Goal: Task Accomplishment & Management: Use online tool/utility

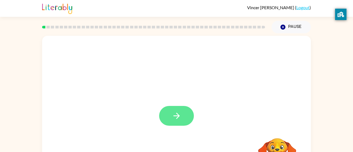
click at [186, 113] on button "button" at bounding box center [176, 116] width 35 height 20
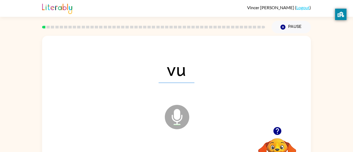
drag, startPoint x: 185, startPoint y: 130, endPoint x: 188, endPoint y: 89, distance: 40.6
click at [188, 89] on div "vu Microphone The Microphone is here when it is your turn to talk" at bounding box center [176, 113] width 268 height 155
drag, startPoint x: 188, startPoint y: 89, endPoint x: 200, endPoint y: 116, distance: 28.4
drag, startPoint x: 200, startPoint y: 116, endPoint x: 228, endPoint y: 50, distance: 71.6
click at [184, 117] on icon at bounding box center [177, 117] width 24 height 24
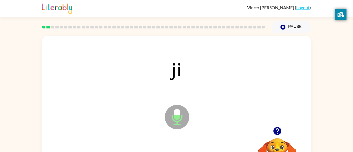
click at [184, 117] on icon at bounding box center [177, 117] width 24 height 24
click at [226, 108] on icon "Microphone The Microphone is here when it is your turn to talk" at bounding box center [203, 124] width 81 height 41
click at [185, 104] on icon "Microphone The Microphone is here when it is your turn to talk" at bounding box center [203, 124] width 81 height 41
click at [179, 81] on span "sa" at bounding box center [176, 69] width 35 height 28
drag, startPoint x: 172, startPoint y: 72, endPoint x: 179, endPoint y: 86, distance: 15.8
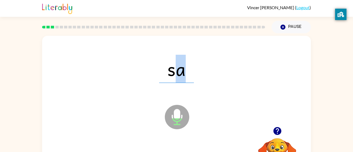
click at [179, 86] on div "sa Microphone The Microphone is here when it is your turn to talk" at bounding box center [176, 113] width 268 height 155
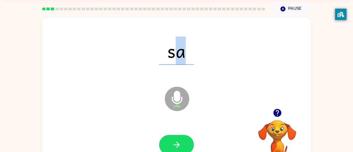
scroll to position [18, 0]
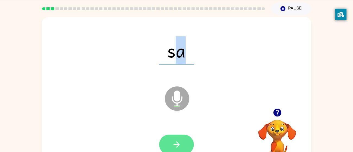
click at [171, 145] on button "button" at bounding box center [176, 145] width 35 height 20
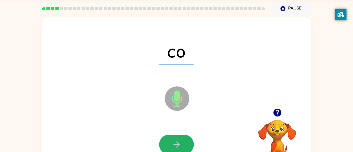
click at [171, 145] on button "button" at bounding box center [176, 145] width 35 height 20
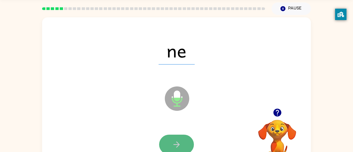
click at [171, 145] on button "button" at bounding box center [176, 145] width 35 height 20
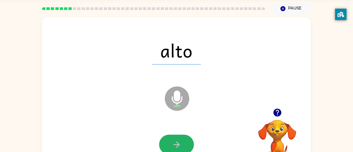
click at [171, 145] on button "button" at bounding box center [176, 145] width 35 height 20
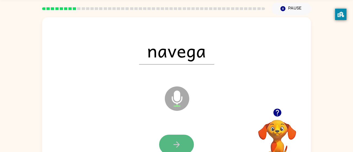
click at [169, 150] on button "button" at bounding box center [176, 145] width 35 height 20
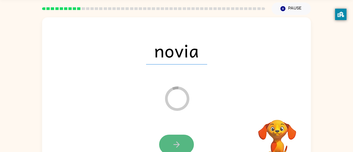
click at [178, 137] on button "button" at bounding box center [176, 145] width 35 height 20
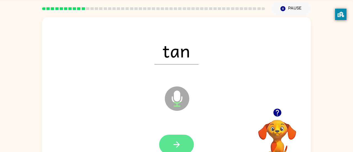
click at [179, 140] on icon "button" at bounding box center [176, 144] width 9 height 9
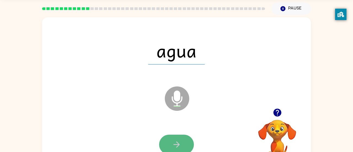
click at [177, 140] on icon "button" at bounding box center [176, 144] width 9 height 9
click at [178, 141] on icon "button" at bounding box center [176, 144] width 9 height 9
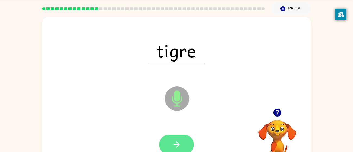
click at [178, 141] on icon "button" at bounding box center [176, 144] width 9 height 9
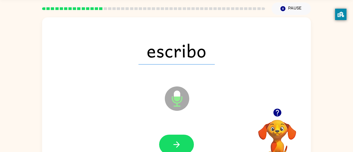
click at [178, 141] on icon "button" at bounding box center [176, 144] width 9 height 9
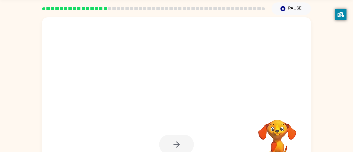
click at [178, 141] on div at bounding box center [176, 145] width 35 height 20
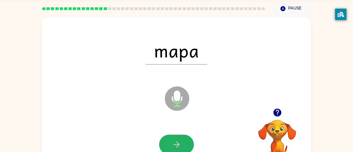
click at [178, 141] on icon "button" at bounding box center [176, 144] width 9 height 9
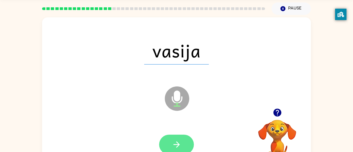
click at [178, 141] on icon "button" at bounding box center [176, 144] width 9 height 9
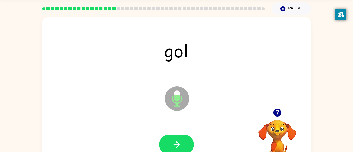
click at [178, 141] on icon "button" at bounding box center [176, 144] width 9 height 9
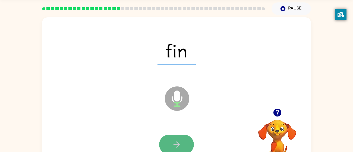
click at [177, 142] on icon "button" at bounding box center [176, 144] width 9 height 9
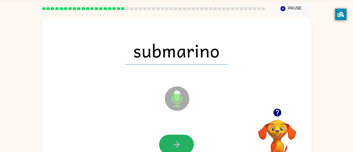
click at [177, 142] on icon "button" at bounding box center [176, 144] width 9 height 9
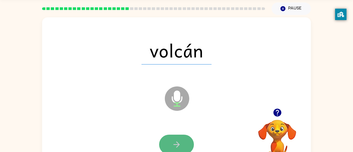
click at [176, 144] on icon "button" at bounding box center [176, 144] width 9 height 9
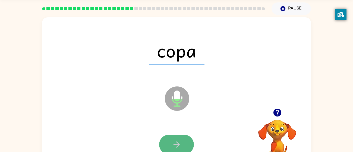
click at [175, 145] on icon "button" at bounding box center [176, 144] width 9 height 9
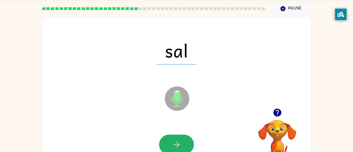
click at [175, 143] on icon "button" at bounding box center [176, 144] width 9 height 9
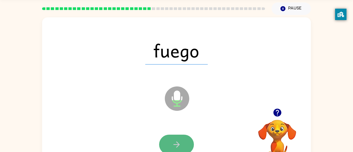
click at [175, 143] on icon "button" at bounding box center [176, 144] width 9 height 9
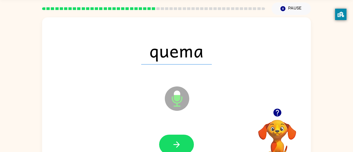
click at [175, 143] on icon "button" at bounding box center [176, 144] width 9 height 9
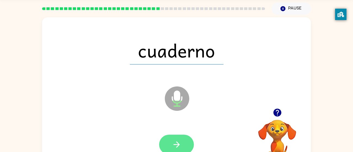
click at [171, 145] on button "button" at bounding box center [176, 145] width 35 height 20
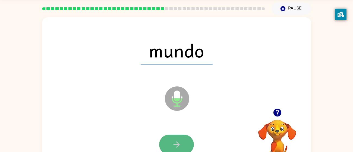
click at [171, 145] on button "button" at bounding box center [176, 145] width 35 height 20
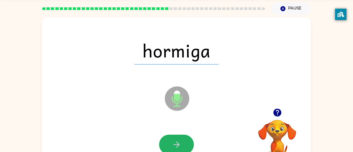
click at [171, 145] on button "button" at bounding box center [176, 145] width 35 height 20
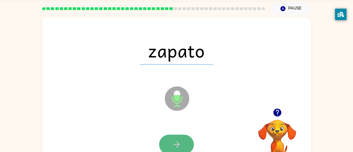
click at [171, 145] on button "button" at bounding box center [176, 145] width 35 height 20
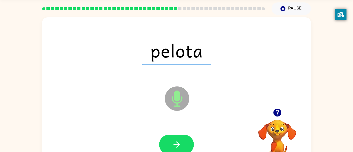
click at [171, 145] on button "button" at bounding box center [176, 145] width 35 height 20
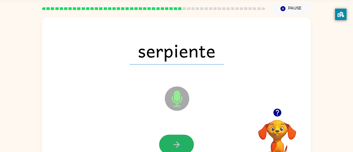
click at [171, 145] on button "button" at bounding box center [176, 145] width 35 height 20
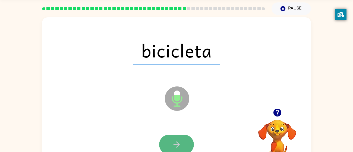
click at [172, 149] on button "button" at bounding box center [176, 145] width 35 height 20
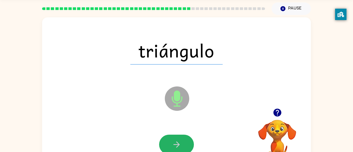
click at [171, 144] on button "button" at bounding box center [176, 145] width 35 height 20
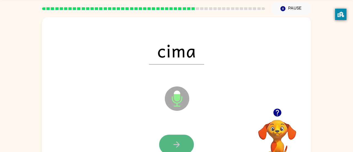
click at [171, 144] on button "button" at bounding box center [176, 145] width 35 height 20
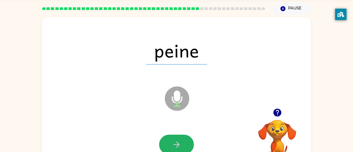
click at [171, 144] on button "button" at bounding box center [176, 145] width 35 height 20
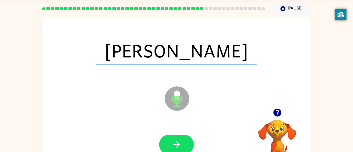
click at [171, 144] on button "button" at bounding box center [176, 145] width 35 height 20
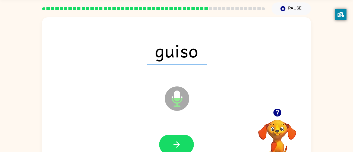
click at [171, 144] on button "button" at bounding box center [176, 145] width 35 height 20
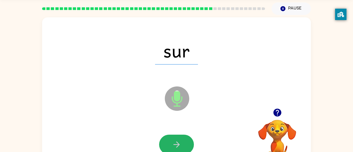
click at [171, 144] on button "button" at bounding box center [176, 145] width 35 height 20
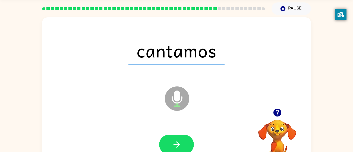
click at [171, 144] on button "button" at bounding box center [176, 145] width 35 height 20
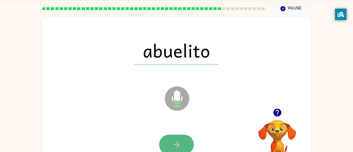
click at [172, 145] on icon "button" at bounding box center [176, 144] width 9 height 9
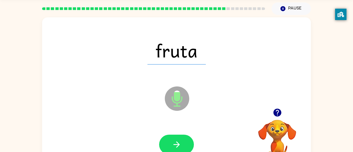
click at [172, 145] on icon "button" at bounding box center [176, 144] width 9 height 9
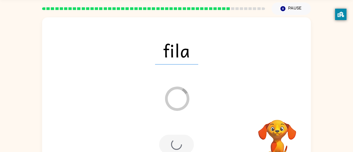
click at [171, 145] on div at bounding box center [176, 145] width 35 height 20
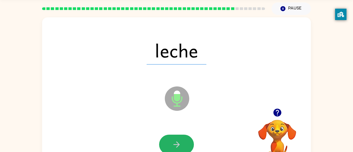
click at [172, 145] on icon "button" at bounding box center [176, 144] width 9 height 9
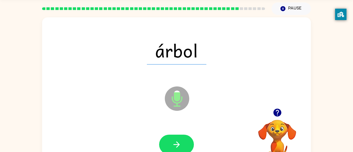
click at [172, 145] on icon "button" at bounding box center [176, 144] width 9 height 9
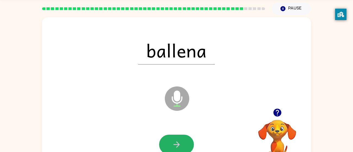
click at [172, 145] on icon "button" at bounding box center [176, 144] width 9 height 9
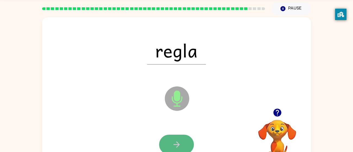
click at [172, 145] on icon "button" at bounding box center [176, 144] width 9 height 9
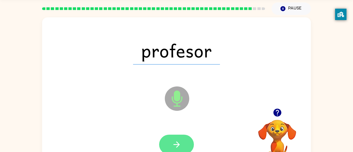
click at [172, 147] on icon "button" at bounding box center [176, 144] width 9 height 9
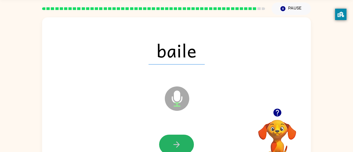
click at [172, 147] on icon "button" at bounding box center [176, 144] width 9 height 9
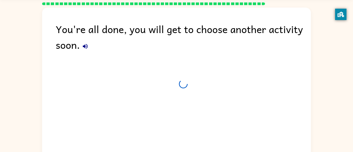
scroll to position [14, 0]
